Goal: Information Seeking & Learning: Learn about a topic

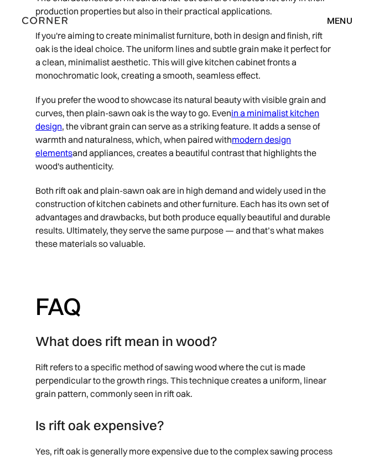
scroll to position [3243, 0]
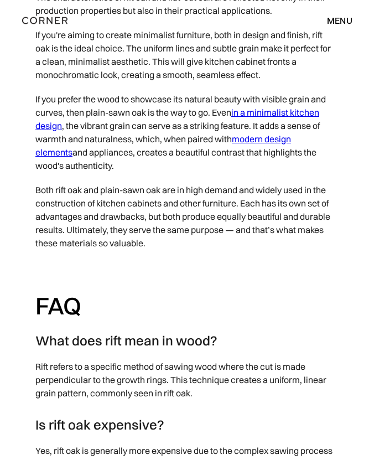
click at [291, 136] on link "modern design elements" at bounding box center [163, 145] width 256 height 24
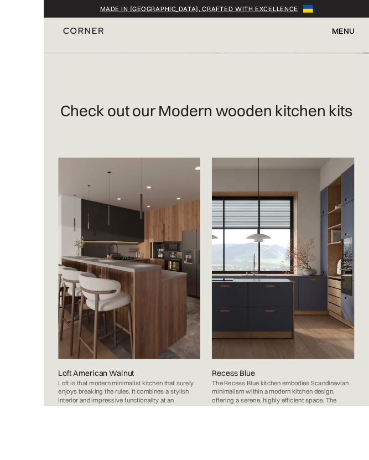
scroll to position [586, 0]
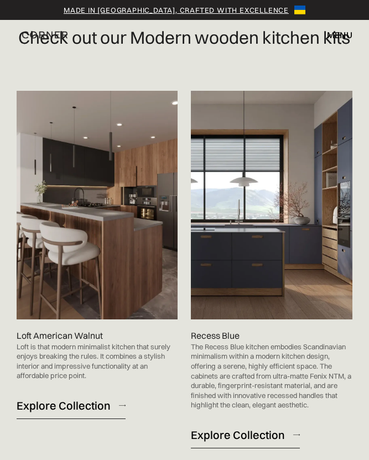
click at [119, 308] on img at bounding box center [97, 205] width 161 height 229
click at [88, 413] on div "Explore Collection" at bounding box center [64, 405] width 94 height 15
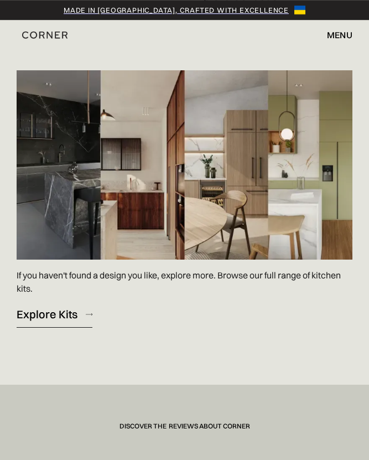
scroll to position [1452, 0]
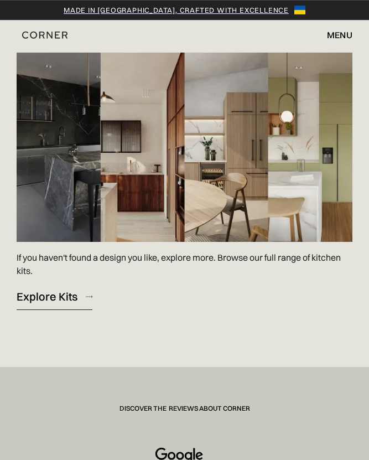
click at [302, 212] on img at bounding box center [185, 147] width 336 height 189
click at [290, 238] on img at bounding box center [185, 147] width 336 height 189
click at [284, 239] on img at bounding box center [185, 147] width 336 height 189
click at [71, 304] on div "Explore Kits" at bounding box center [47, 296] width 61 height 15
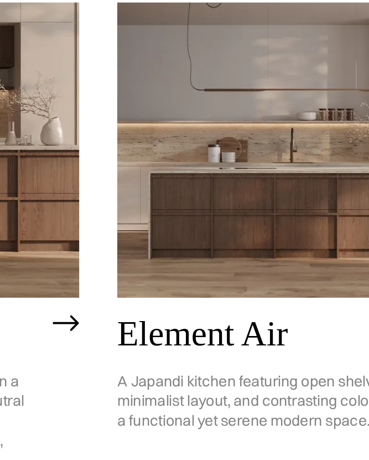
scroll to position [527, 0]
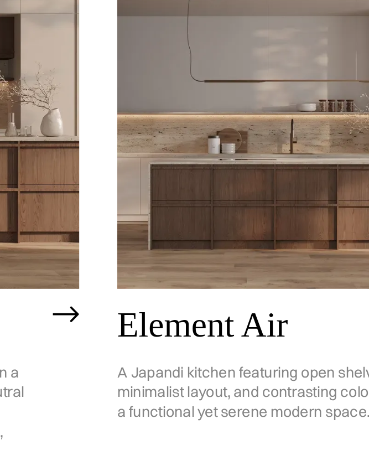
click at [231, 349] on h2 "Element Air" at bounding box center [318, 359] width 174 height 20
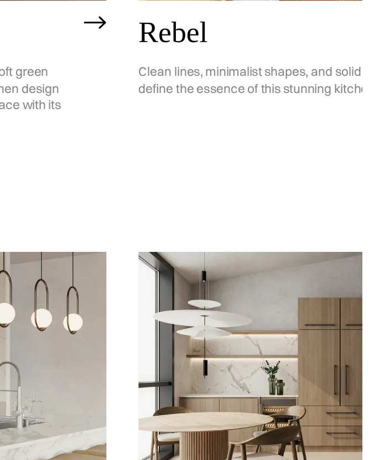
scroll to position [1332, 0]
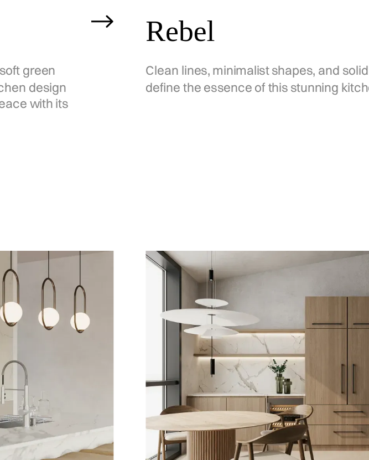
click at [231, 322] on img at bounding box center [327, 399] width 193 height 155
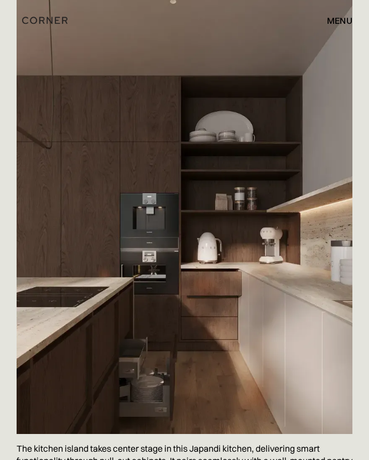
scroll to position [720, 0]
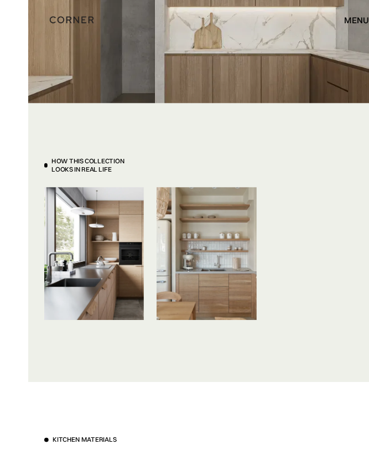
scroll to position [4596, 0]
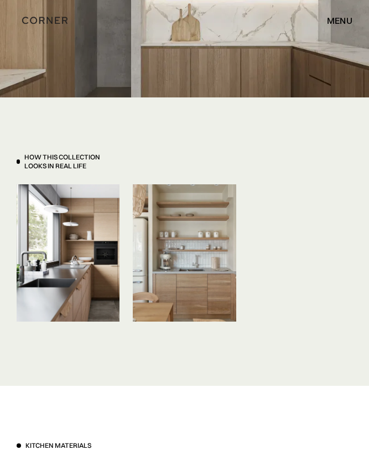
click at [76, 278] on img at bounding box center [68, 253] width 103 height 138
click at [109, 289] on img at bounding box center [68, 253] width 103 height 138
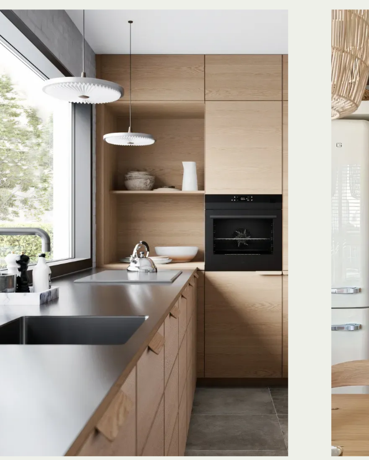
click at [59, 146] on div "How This Collection looks in real life Save Save Save" at bounding box center [185, 235] width 336 height 178
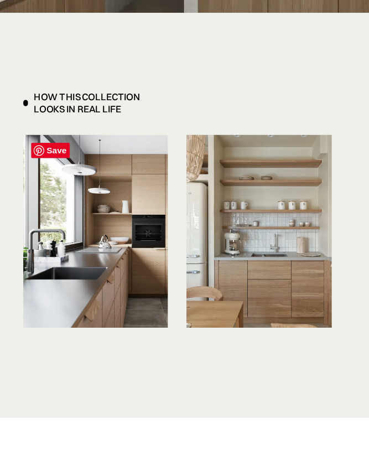
click at [86, 193] on img at bounding box center [68, 246] width 103 height 138
click at [174, 193] on img at bounding box center [184, 246] width 103 height 138
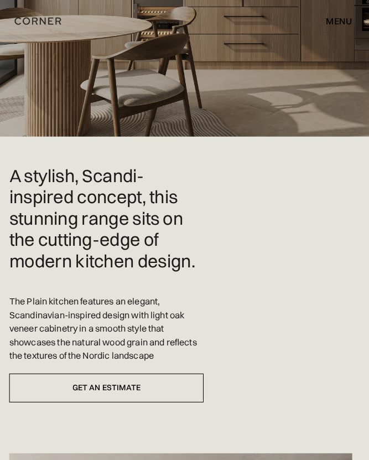
scroll to position [0, 0]
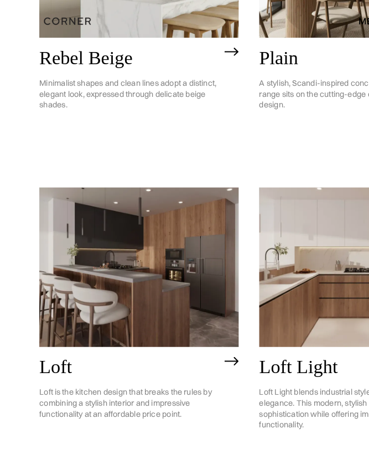
scroll to position [1772, 0]
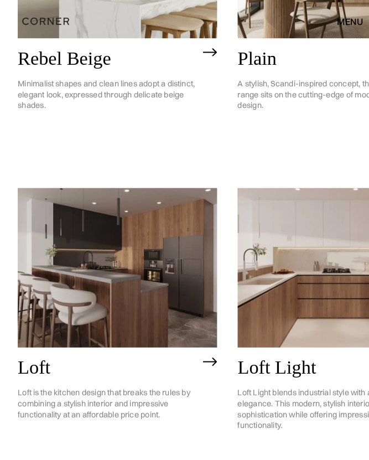
click at [298, 182] on img at bounding box center [327, 259] width 193 height 155
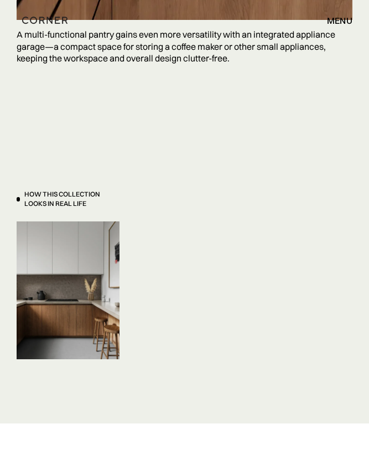
scroll to position [6010, 0]
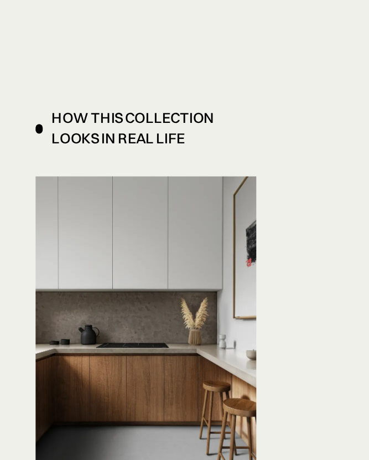
click at [37, 189] on div "How This Collection looks in real life" at bounding box center [72, 198] width 96 height 18
click at [27, 189] on div "How This Collection looks in real life" at bounding box center [72, 198] width 96 height 18
click at [14, 133] on div "How This Collection looks in real life Save Save Save" at bounding box center [184, 277] width 369 height 289
click at [18, 196] on div at bounding box center [18, 198] width 3 height 4
click at [17, 189] on div "How This Collection looks in real life" at bounding box center [68, 198] width 103 height 18
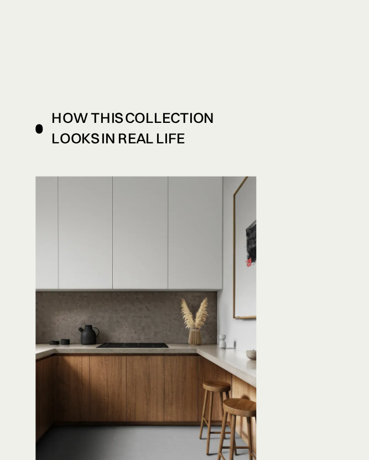
click at [44, 220] on img at bounding box center [68, 289] width 103 height 138
click at [40, 220] on img at bounding box center [68, 289] width 103 height 138
click at [32, 226] on span "Save" at bounding box center [36, 231] width 28 height 11
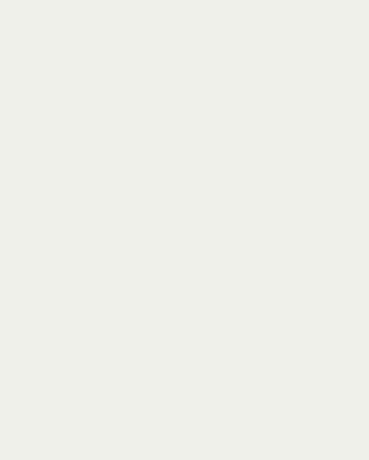
scroll to position [6081, 0]
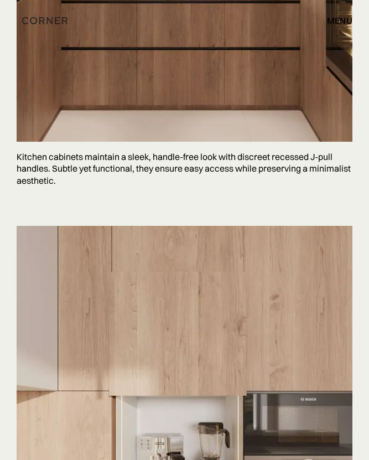
scroll to position [5353, 0]
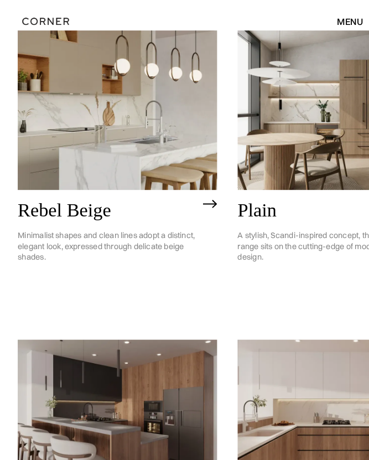
scroll to position [1596, 0]
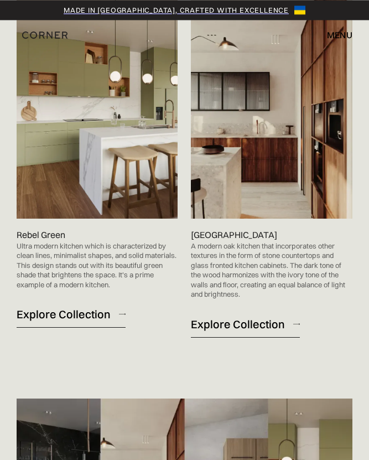
scroll to position [1101, 0]
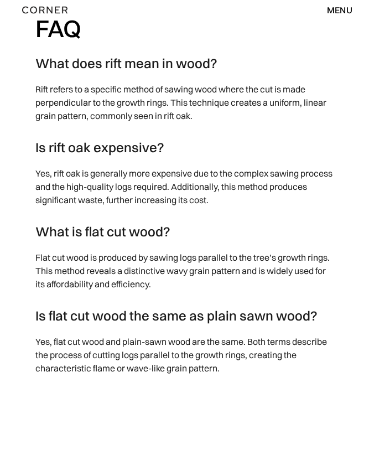
scroll to position [3509, 0]
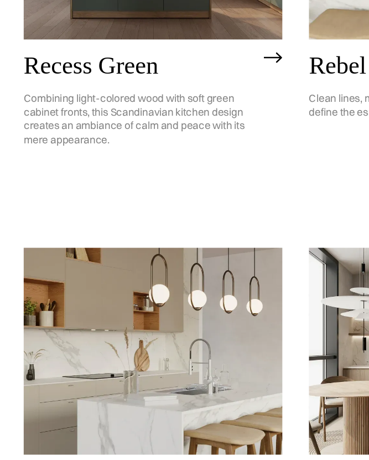
scroll to position [1364, 0]
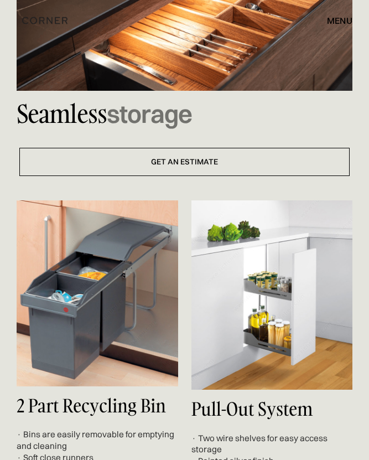
scroll to position [7521, 0]
